Goal: Task Accomplishment & Management: Manage account settings

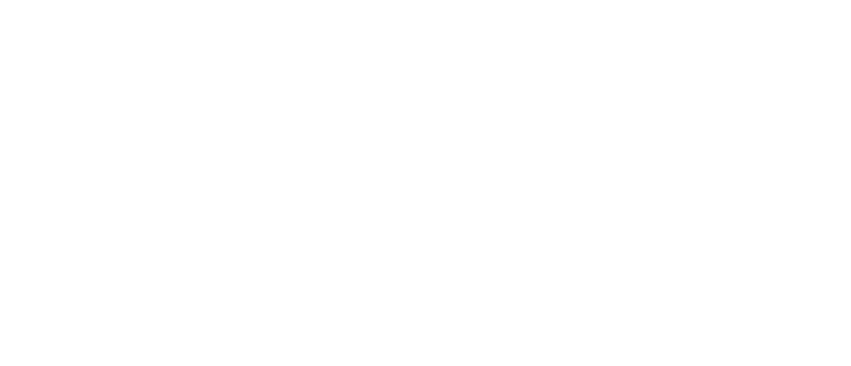
click at [635, 47] on div at bounding box center [425, 183] width 851 height 366
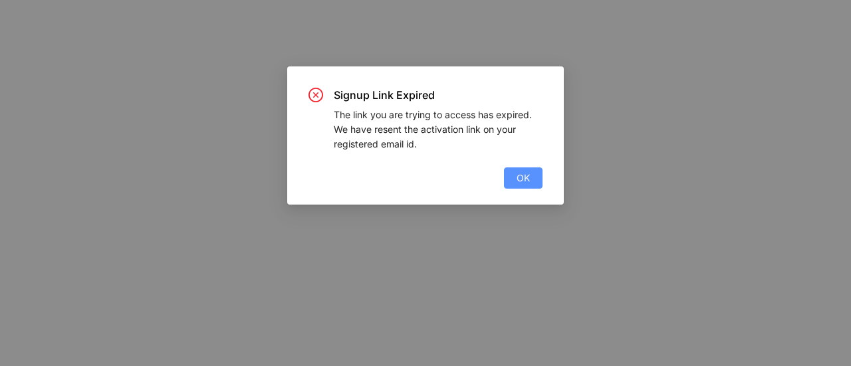
click at [524, 179] on span "OK" at bounding box center [523, 178] width 13 height 15
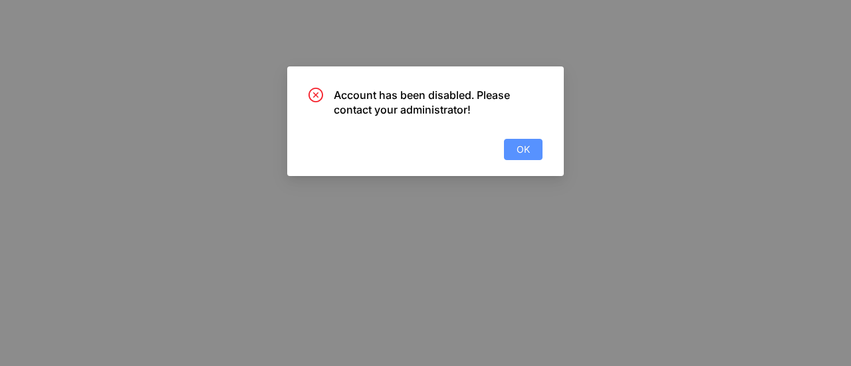
click at [522, 145] on span "OK" at bounding box center [523, 149] width 13 height 15
